Goal: Task Accomplishment & Management: Use online tool/utility

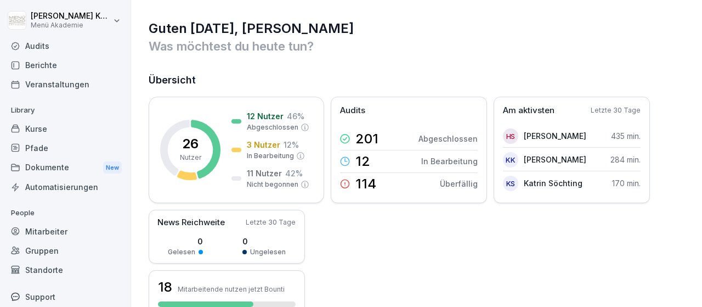
scroll to position [64, 0]
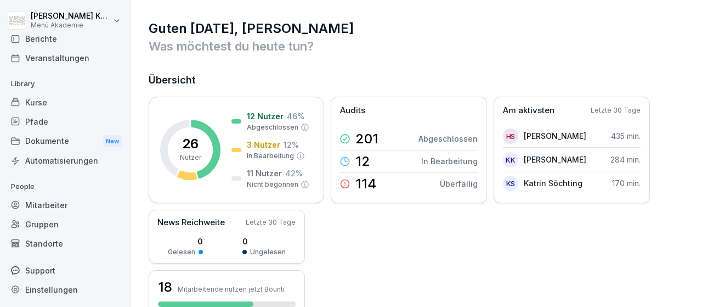
click at [53, 205] on div "Mitarbeiter" at bounding box center [65, 204] width 120 height 19
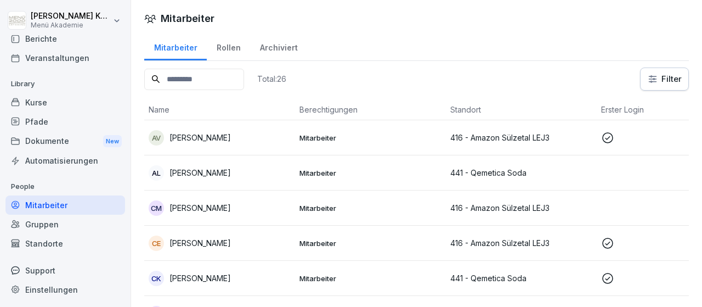
click at [50, 224] on div "Gruppen" at bounding box center [65, 223] width 120 height 19
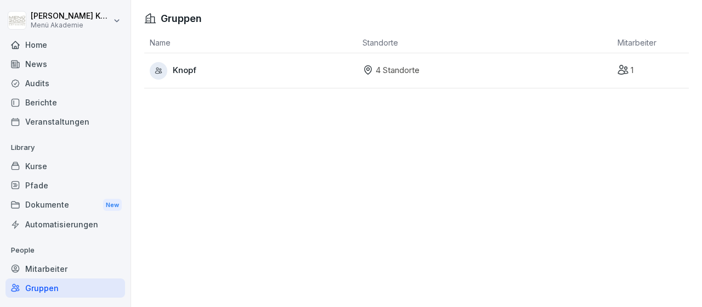
scroll to position [64, 0]
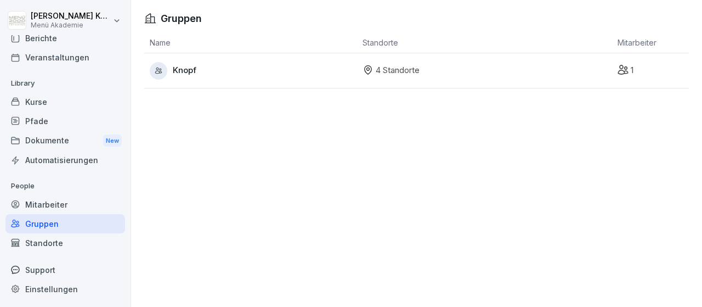
click at [175, 69] on span "Knopf" at bounding box center [185, 70] width 24 height 13
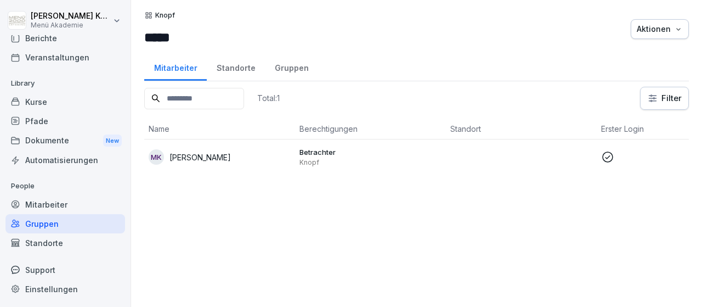
click at [44, 242] on div "Standorte" at bounding box center [65, 242] width 120 height 19
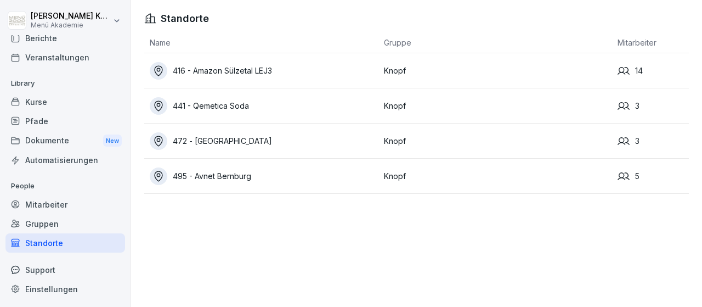
click at [239, 70] on div "416 - Amazon Sülzetal LEJ3" at bounding box center [264, 71] width 229 height 18
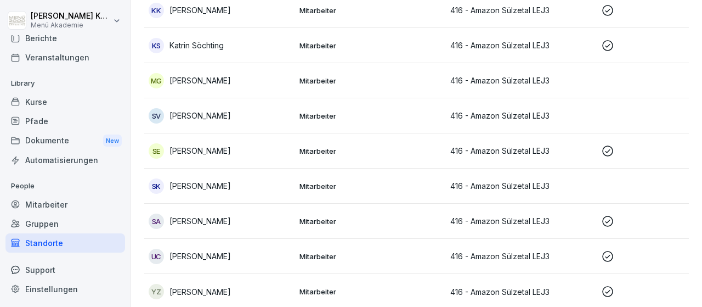
scroll to position [323, 0]
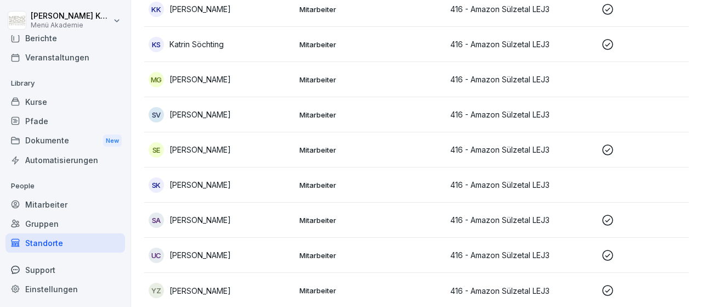
click at [501, 180] on p "416 - Amazon Sülzetal LEJ3" at bounding box center [521, 185] width 142 height 12
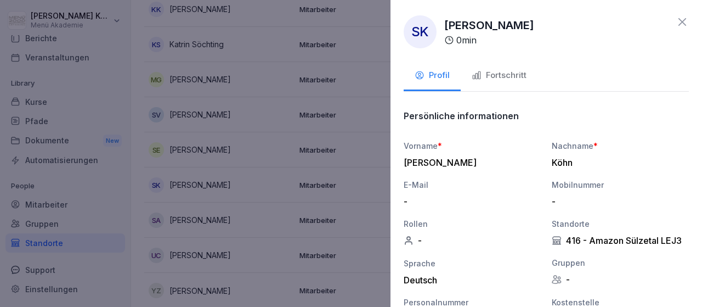
scroll to position [159, 0]
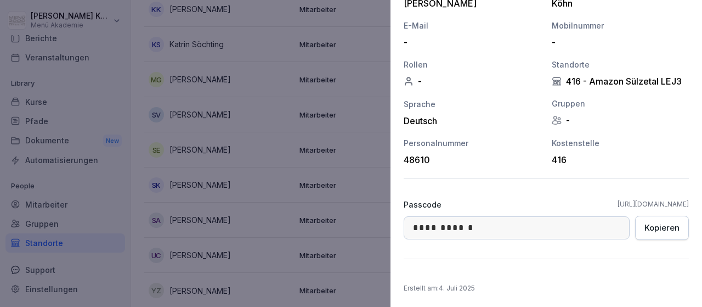
drag, startPoint x: 549, startPoint y: 201, endPoint x: 591, endPoint y: 196, distance: 41.9
click at [612, 201] on div "Passcode [URL][DOMAIN_NAME]" at bounding box center [546, 205] width 285 height 12
click at [508, 190] on div "**********" at bounding box center [546, 106] width 285 height 320
click at [530, 192] on div "**********" at bounding box center [546, 106] width 285 height 320
drag, startPoint x: 549, startPoint y: 201, endPoint x: 693, endPoint y: 200, distance: 144.3
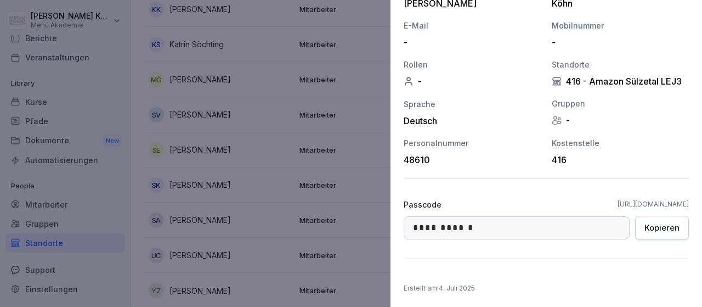
click at [693, 200] on div "**********" at bounding box center [547, 153] width 312 height 307
click at [504, 185] on div "**********" at bounding box center [546, 106] width 285 height 320
click at [668, 227] on div "Kopieren" at bounding box center [661, 228] width 35 height 12
click at [618, 202] on link "[URL][DOMAIN_NAME]" at bounding box center [653, 204] width 71 height 10
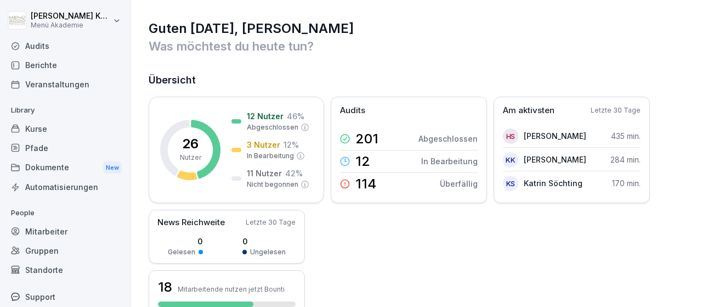
scroll to position [64, 0]
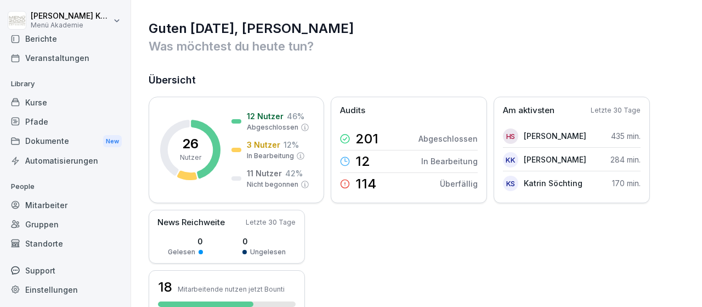
click at [49, 243] on div "Standorte" at bounding box center [65, 243] width 120 height 19
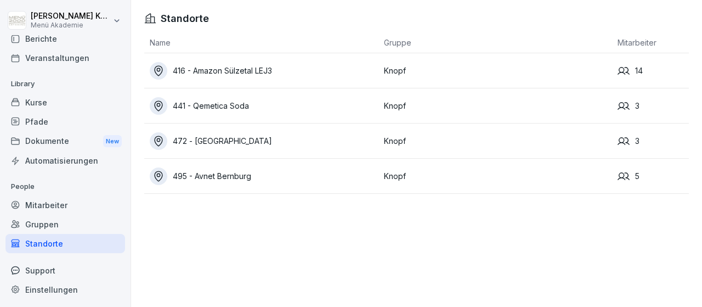
click at [262, 65] on div "416 - Amazon Sülzetal LEJ3" at bounding box center [264, 71] width 229 height 18
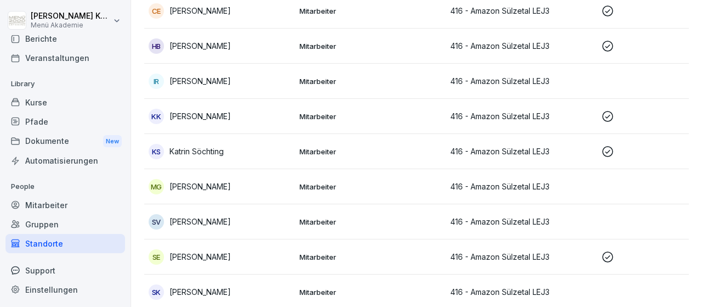
scroll to position [255, 0]
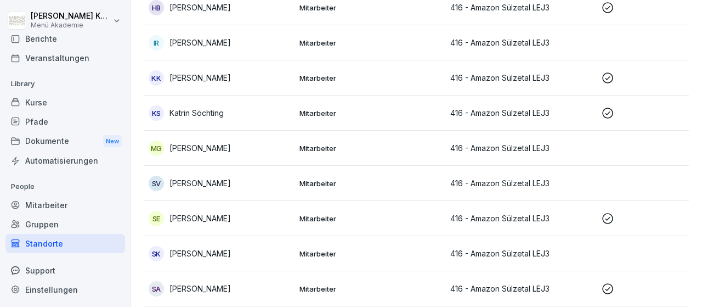
click at [510, 41] on p "416 - Amazon Sülzetal LEJ3" at bounding box center [521, 43] width 142 height 12
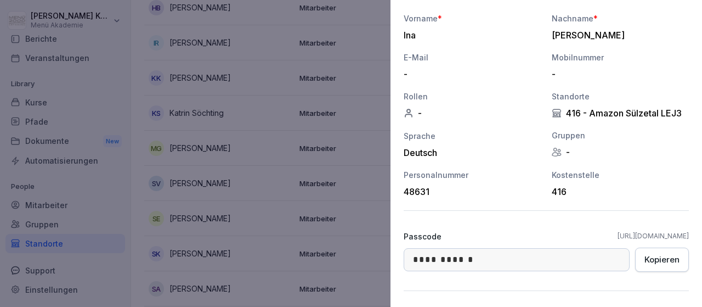
scroll to position [159, 0]
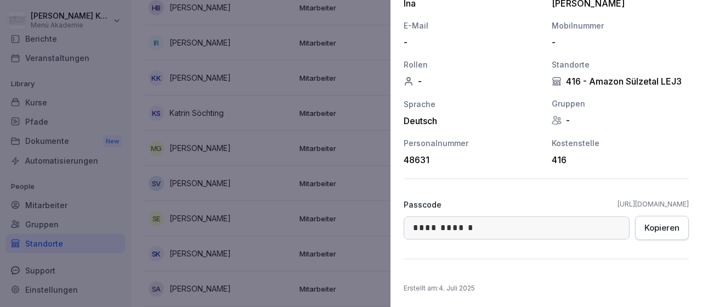
drag, startPoint x: 550, startPoint y: 202, endPoint x: 695, endPoint y: 203, distance: 145.4
click at [695, 203] on div "**********" at bounding box center [547, 153] width 312 height 307
copy link "[URL][DOMAIN_NAME]"
click at [673, 227] on div "Kopieren" at bounding box center [661, 228] width 35 height 12
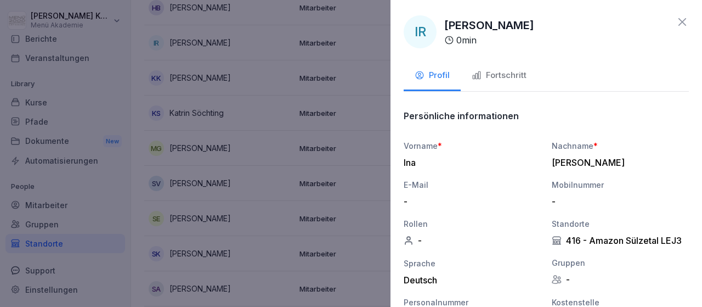
scroll to position [0, 0]
click at [684, 24] on icon at bounding box center [682, 21] width 13 height 13
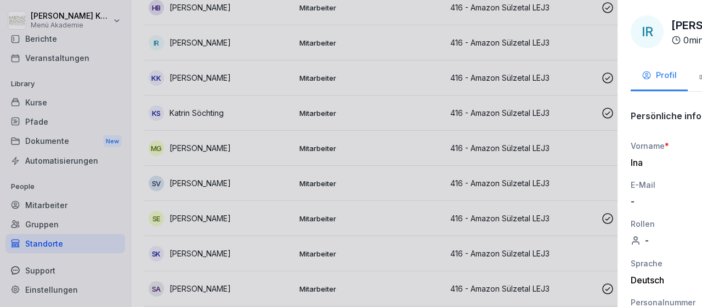
scroll to position [255, 0]
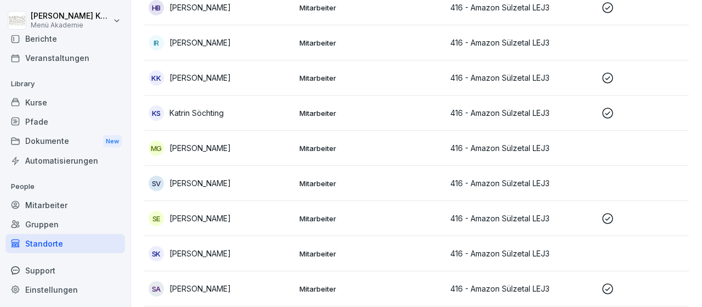
click at [316, 148] on p "Mitarbeiter" at bounding box center [370, 148] width 142 height 10
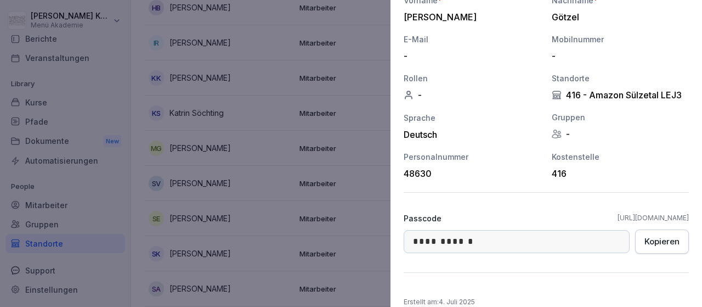
scroll to position [159, 0]
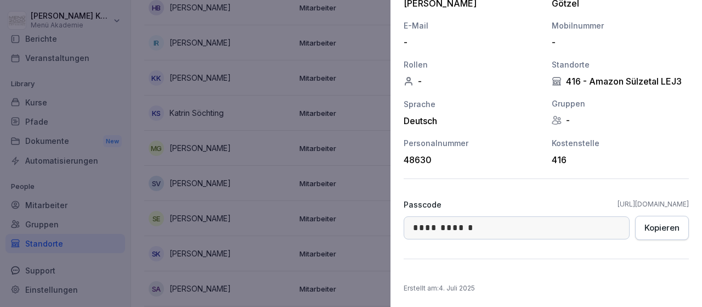
click at [547, 197] on div "**********" at bounding box center [546, 106] width 285 height 320
drag, startPoint x: 549, startPoint y: 203, endPoint x: 683, endPoint y: 212, distance: 134.7
click at [684, 213] on div "**********" at bounding box center [546, 229] width 285 height 60
copy link "[URL][DOMAIN_NAME]"
click at [663, 226] on div "Kopieren" at bounding box center [661, 228] width 35 height 12
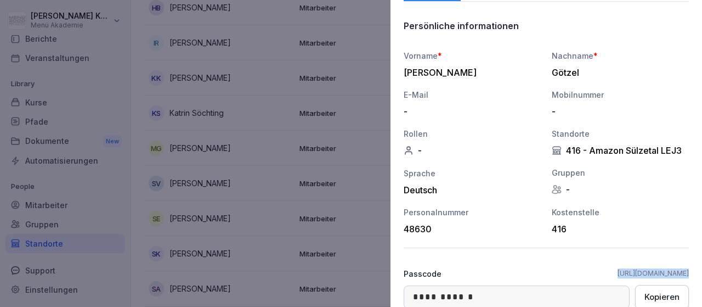
scroll to position [0, 0]
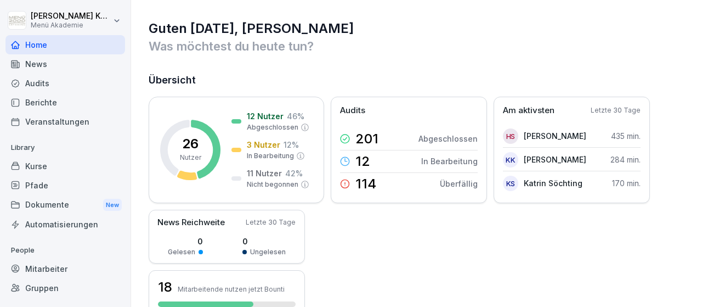
scroll to position [64, 0]
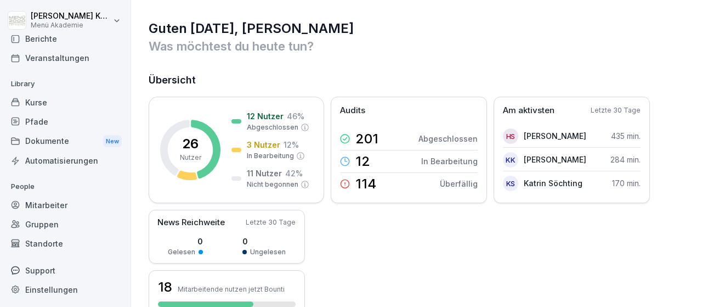
click at [39, 240] on div "Standorte" at bounding box center [65, 243] width 120 height 19
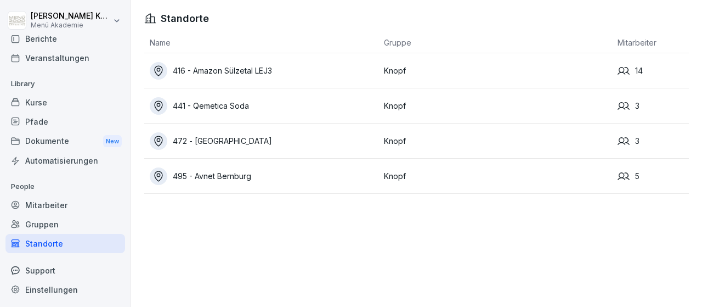
click at [210, 72] on div "416 - Amazon Sülzetal LEJ3" at bounding box center [264, 71] width 229 height 18
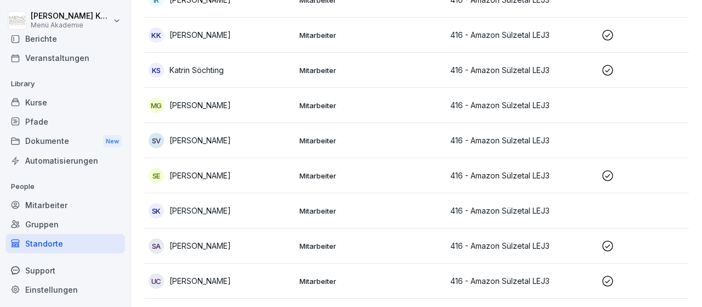
scroll to position [318, 0]
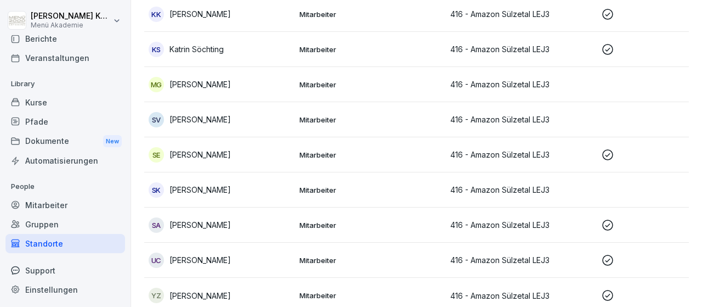
click at [313, 188] on p "Mitarbeiter" at bounding box center [370, 190] width 142 height 10
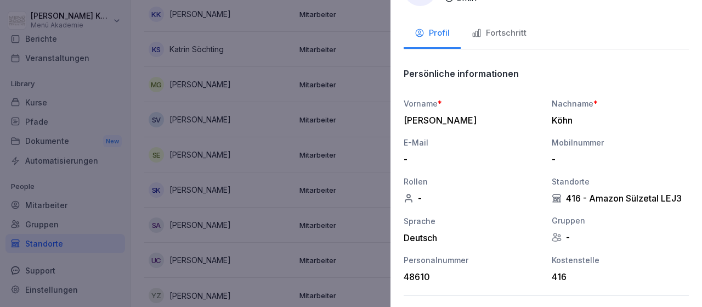
scroll to position [127, 0]
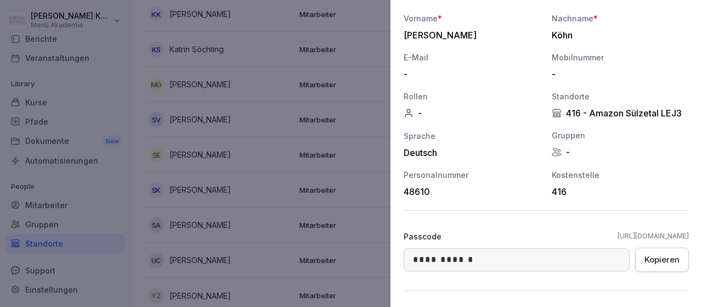
drag, startPoint x: 549, startPoint y: 231, endPoint x: 688, endPoint y: 240, distance: 139.1
click at [688, 240] on div "Passcode [URL][DOMAIN_NAME]" at bounding box center [546, 236] width 285 height 12
copy link "[URL][DOMAIN_NAME]"
click at [666, 256] on div "Kopieren" at bounding box center [661, 259] width 35 height 12
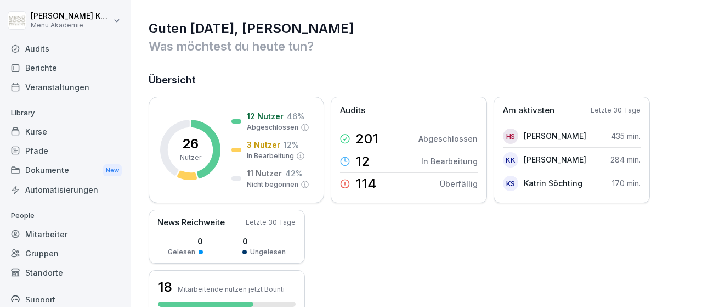
scroll to position [64, 0]
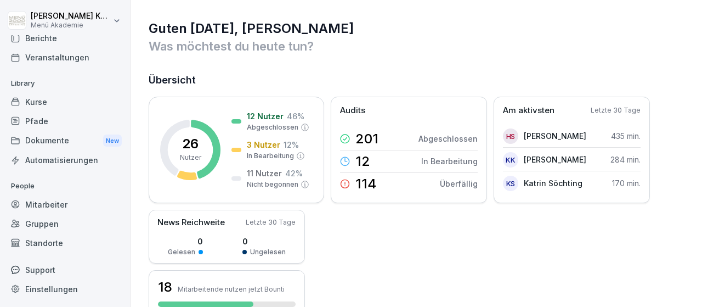
click at [42, 241] on div "Standorte" at bounding box center [65, 242] width 120 height 19
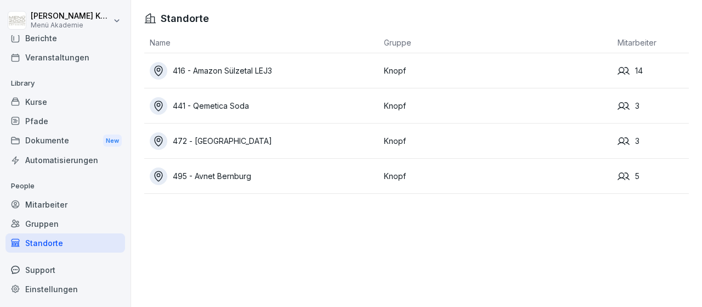
click at [221, 65] on div "416 - Amazon Sülzetal LEJ3" at bounding box center [264, 71] width 229 height 18
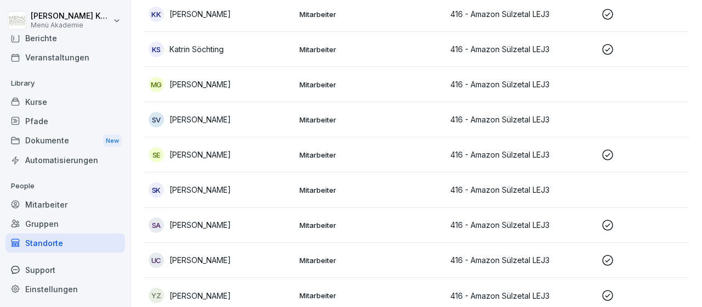
scroll to position [323, 0]
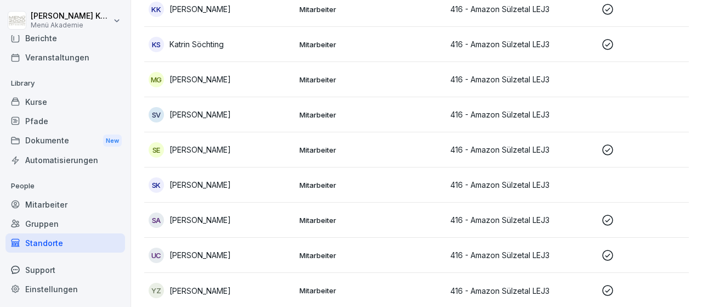
click at [327, 253] on p "Mitarbeiter" at bounding box center [370, 255] width 142 height 10
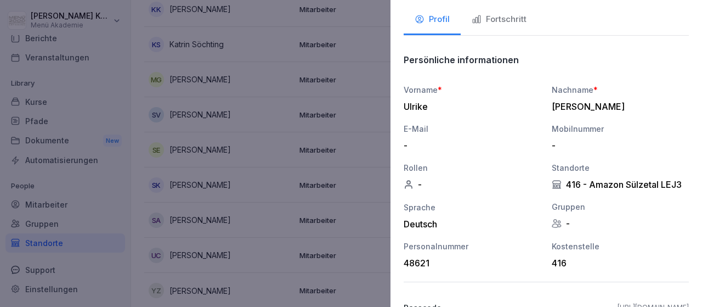
scroll to position [127, 0]
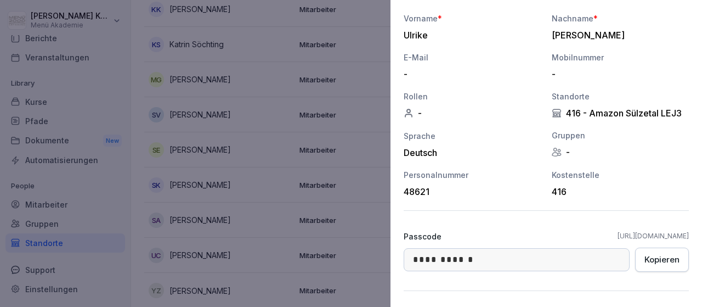
click at [662, 258] on div "Kopieren" at bounding box center [661, 259] width 35 height 12
